Goal: Find specific fact

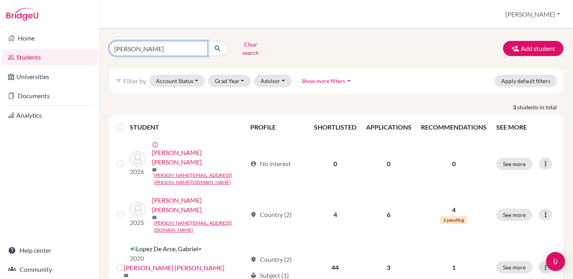
click at [169, 43] on input "[PERSON_NAME]" at bounding box center [158, 48] width 99 height 15
click at [200, 48] on input "[PERSON_NAME]" at bounding box center [158, 48] width 99 height 15
click at [179, 43] on input "Find student by name..." at bounding box center [158, 48] width 99 height 15
type input "dada"
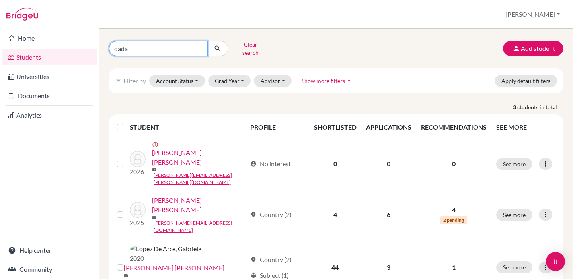
click at [217, 46] on button "submit" at bounding box center [217, 48] width 21 height 15
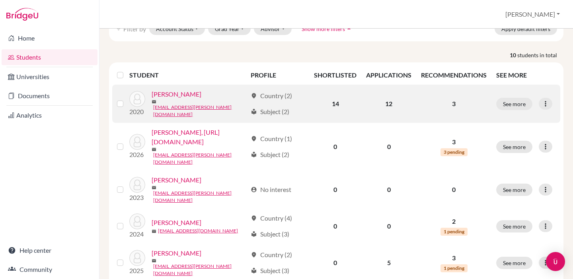
scroll to position [57, 0]
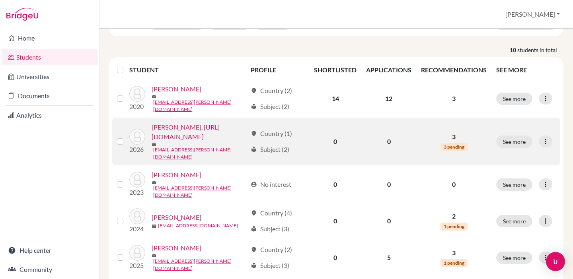
click at [158, 142] on link "[PERSON_NAME], [URL][DOMAIN_NAME]" at bounding box center [198, 131] width 95 height 19
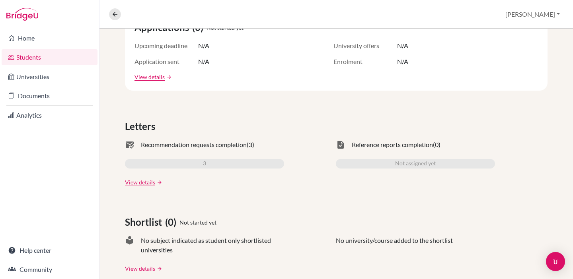
scroll to position [175, 0]
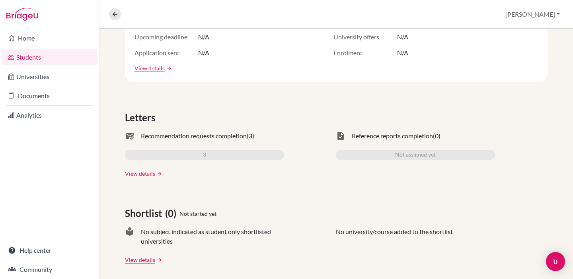
click at [210, 160] on div "3" at bounding box center [204, 155] width 159 height 10
click at [125, 178] on link "View details" at bounding box center [140, 173] width 30 height 8
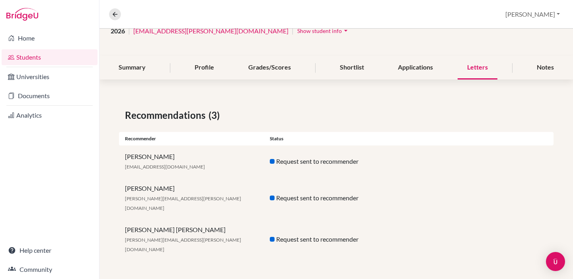
scroll to position [83, 0]
drag, startPoint x: 153, startPoint y: 186, endPoint x: 92, endPoint y: 186, distance: 60.8
click at [99, 186] on div "Recommendations (3) Recommender Status [PERSON_NAME] [EMAIL_ADDRESS][DOMAIN_NAM…" at bounding box center [335, 184] width 473 height 190
copy span "[EMAIL_ADDRESS][DOMAIN_NAME]"
